Goal: Task Accomplishment & Management: Use online tool/utility

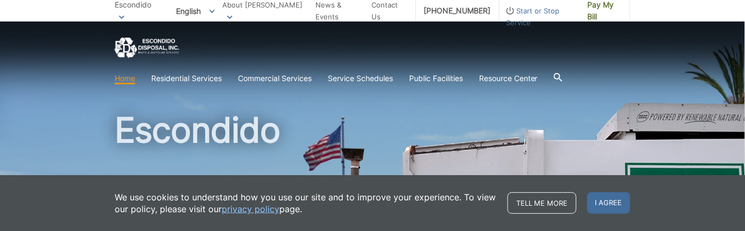
click at [611, 205] on span "I agree" at bounding box center [608, 204] width 43 height 22
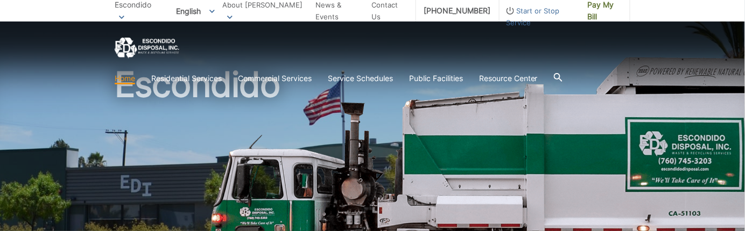
scroll to position [54, 0]
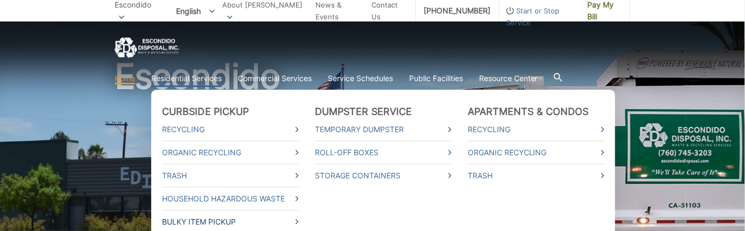
click at [227, 221] on link "Bulky Item Pickup" at bounding box center [230, 222] width 137 height 12
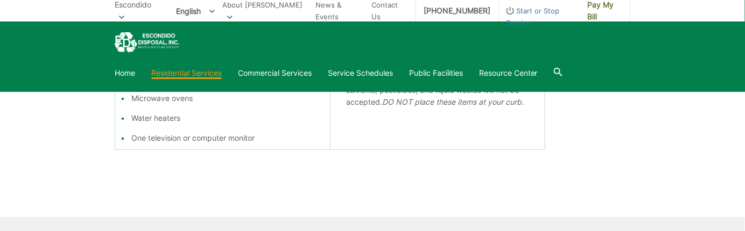
scroll to position [484, 0]
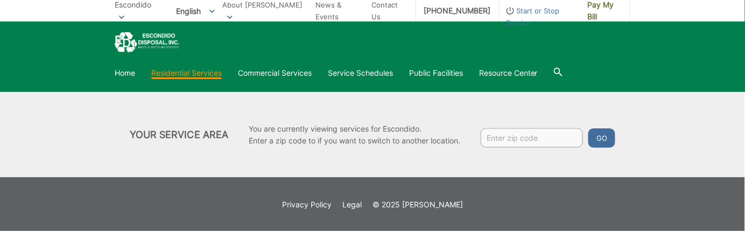
click at [526, 139] on input "Enter zip code" at bounding box center [532, 138] width 102 height 19
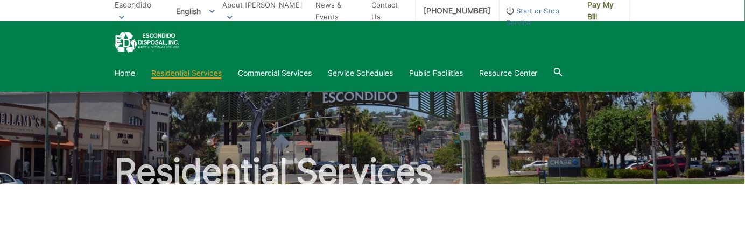
scroll to position [0, 0]
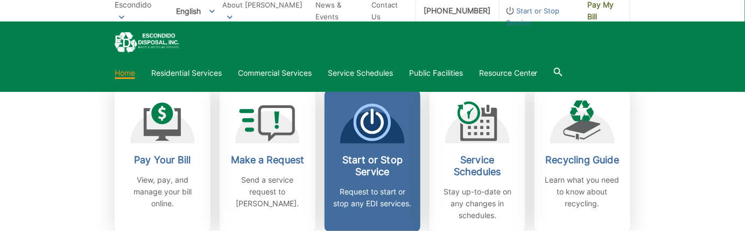
scroll to position [323, 0]
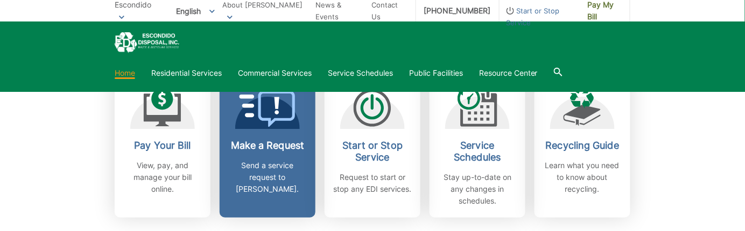
click at [290, 185] on link "Make a Request Send a service request to EDI." at bounding box center [268, 146] width 96 height 143
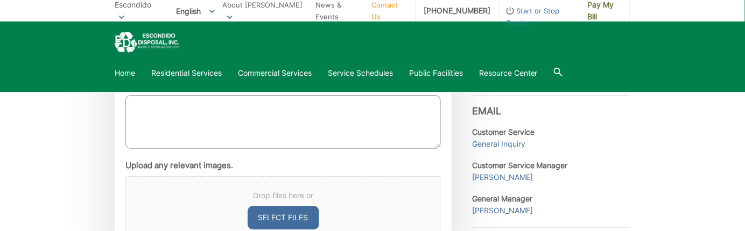
scroll to position [592, 0]
